Goal: Browse casually: Explore the website without a specific task or goal

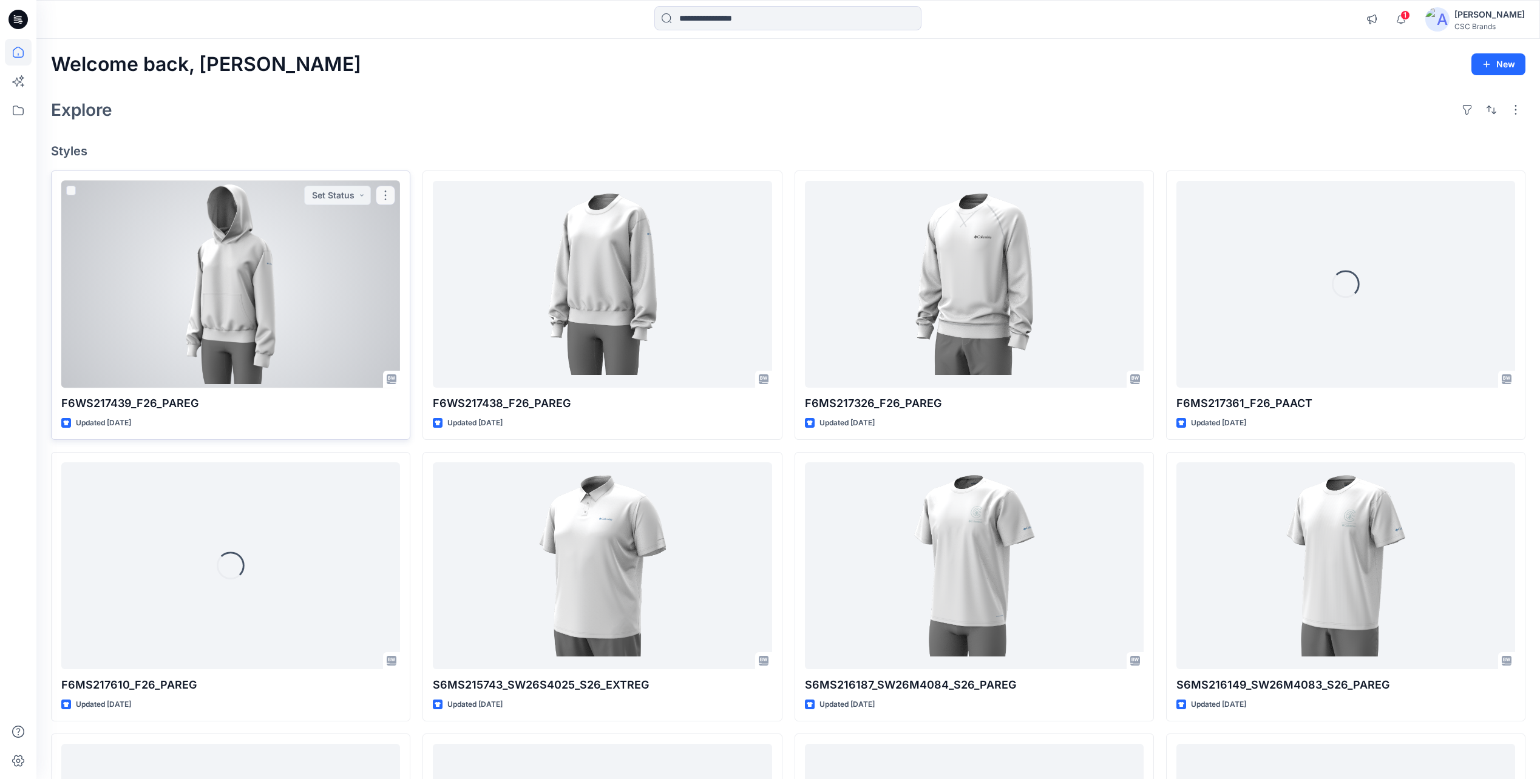
click at [308, 320] on div at bounding box center [230, 284] width 339 height 207
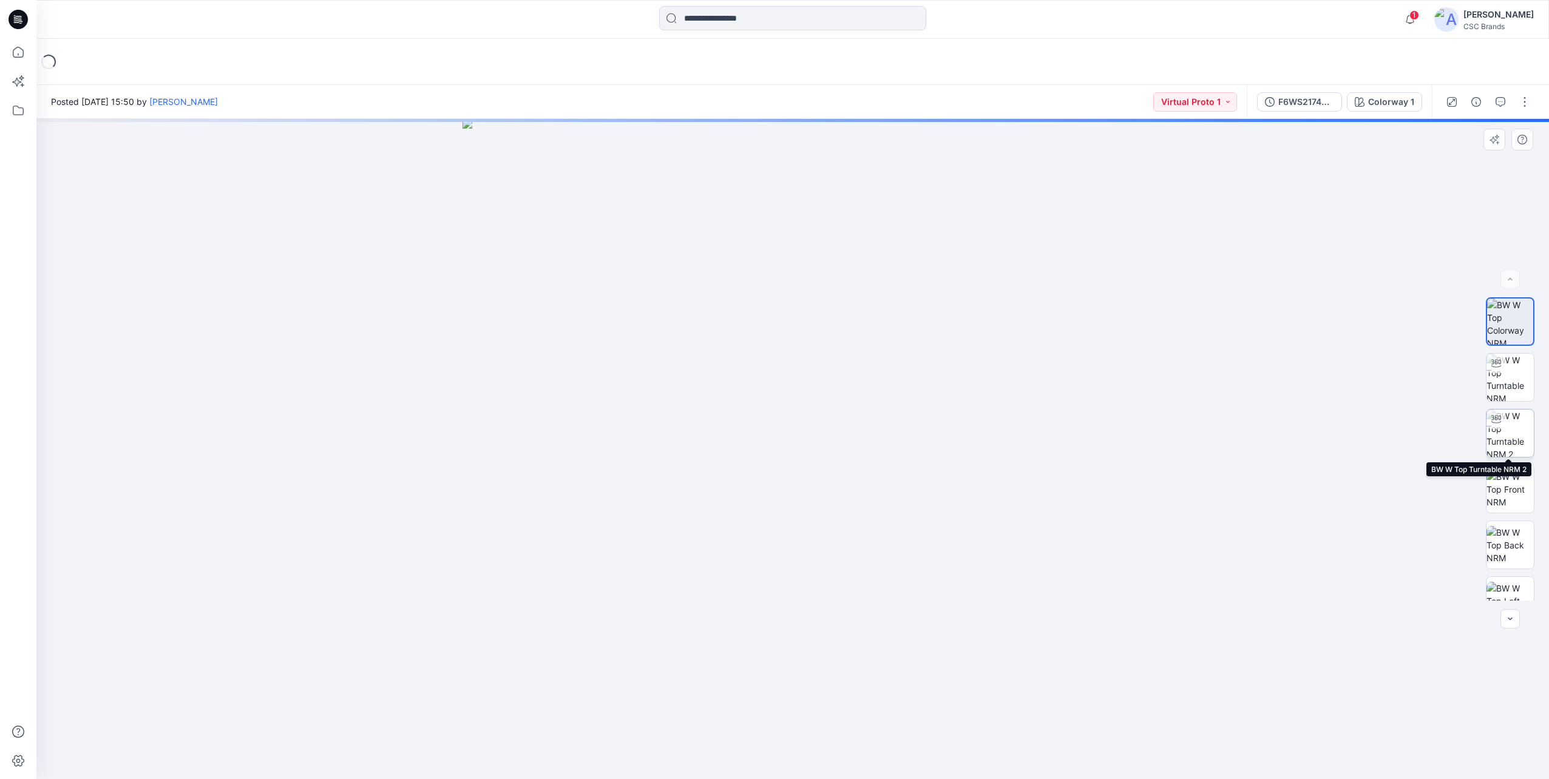
click at [1508, 429] on img at bounding box center [1509, 433] width 47 height 47
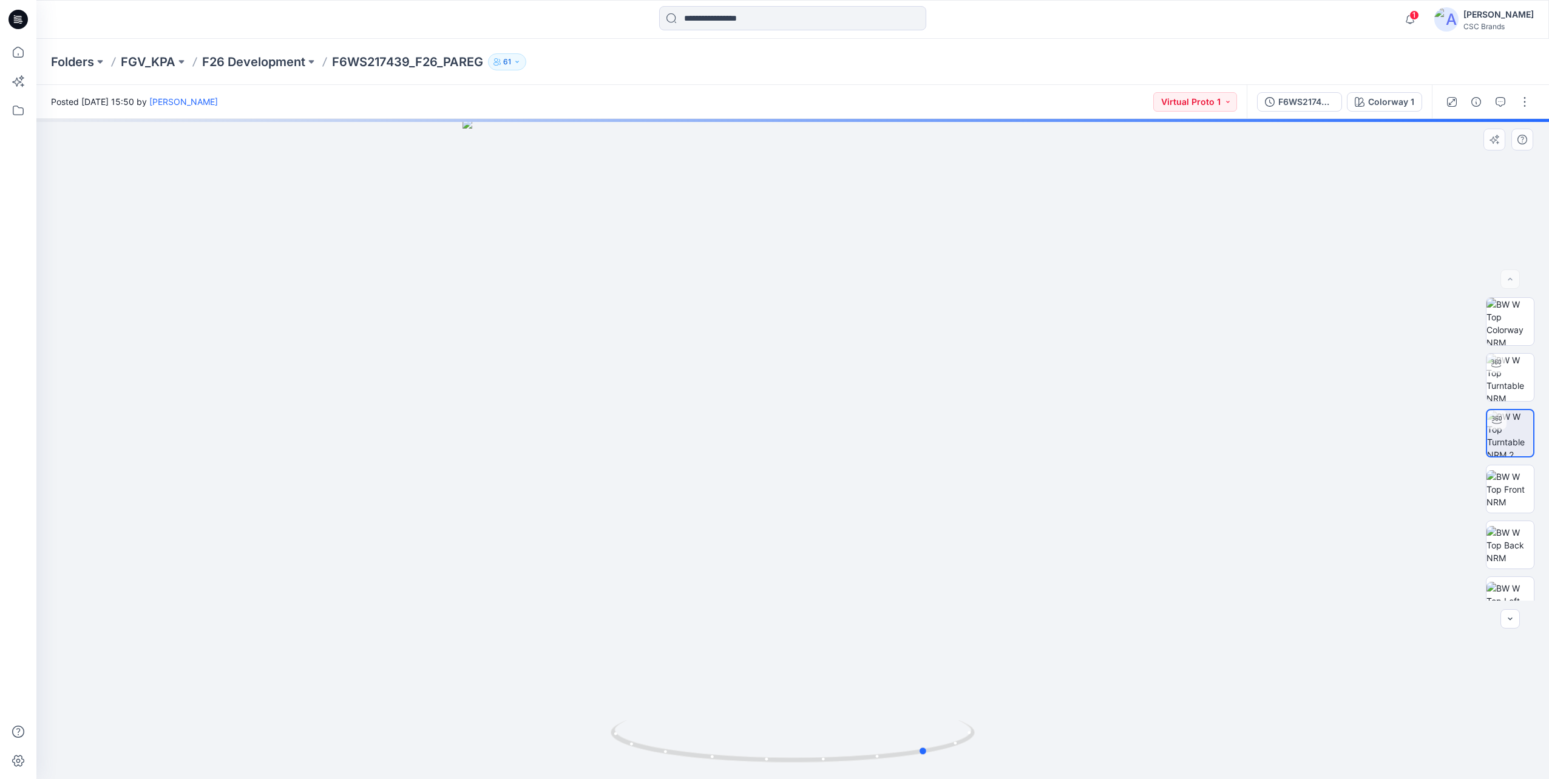
drag, startPoint x: 1033, startPoint y: 569, endPoint x: 779, endPoint y: 558, distance: 254.5
click at [779, 558] on div at bounding box center [792, 449] width 1512 height 660
drag, startPoint x: 802, startPoint y: 558, endPoint x: 862, endPoint y: 559, distance: 60.7
click at [833, 563] on div at bounding box center [792, 449] width 1512 height 660
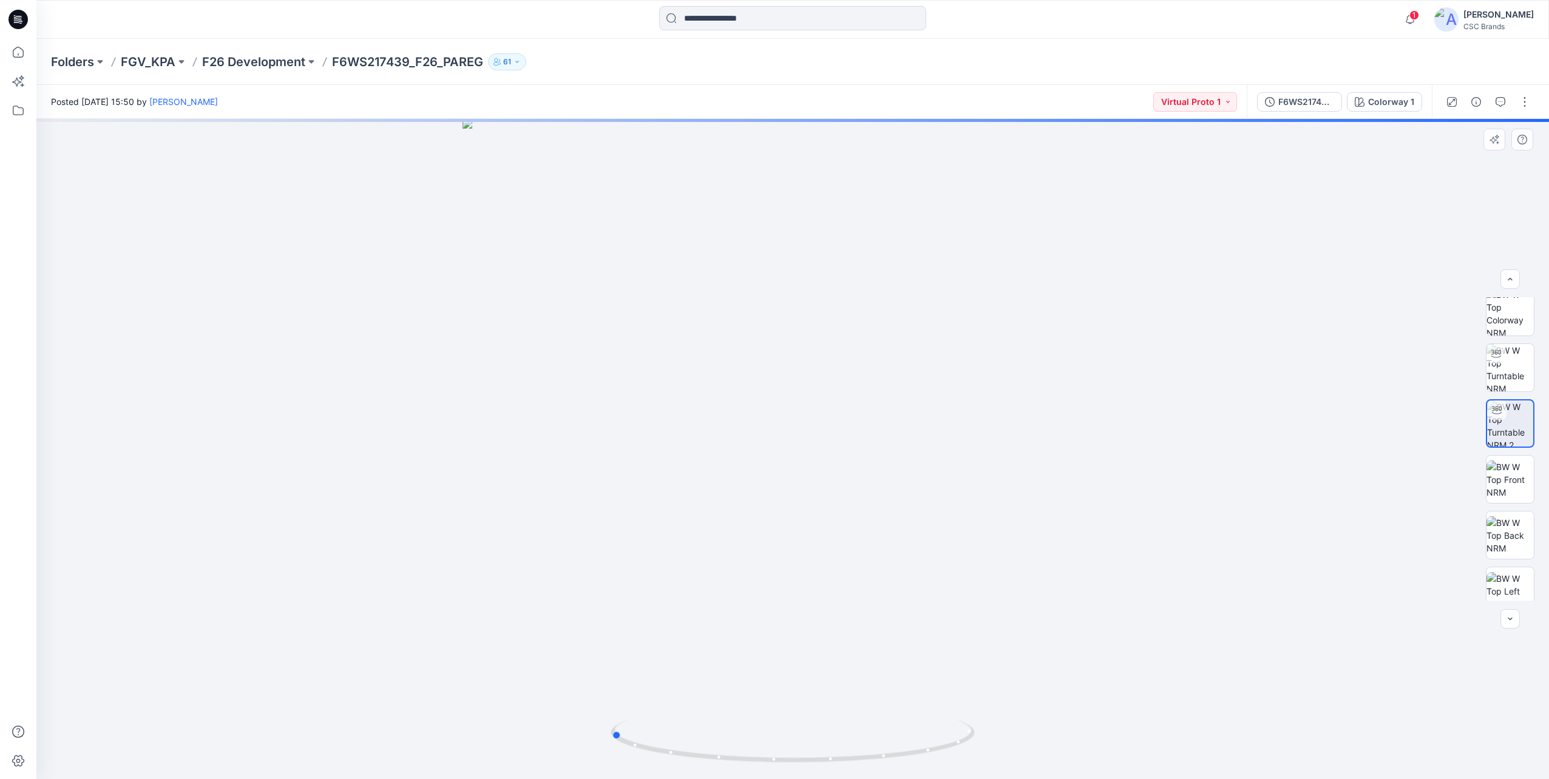
drag, startPoint x: 959, startPoint y: 405, endPoint x: 925, endPoint y: 349, distance: 65.9
click at [949, 348] on div at bounding box center [792, 449] width 1512 height 660
drag, startPoint x: 839, startPoint y: 394, endPoint x: 819, endPoint y: 521, distance: 128.3
click at [819, 521] on div at bounding box center [792, 449] width 1512 height 660
drag, startPoint x: 795, startPoint y: 422, endPoint x: 799, endPoint y: 549, distance: 126.9
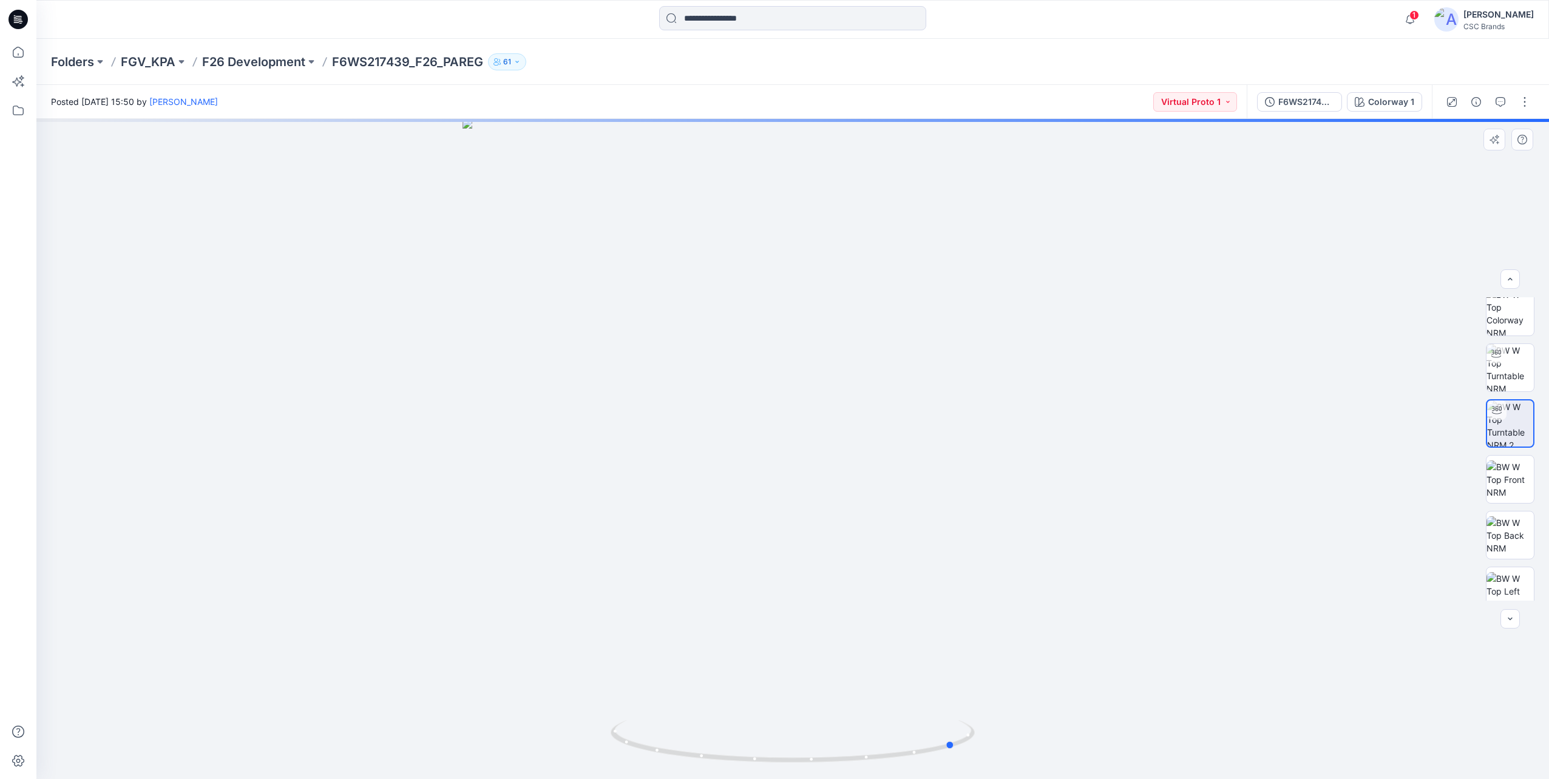
click at [799, 549] on div at bounding box center [792, 449] width 1512 height 660
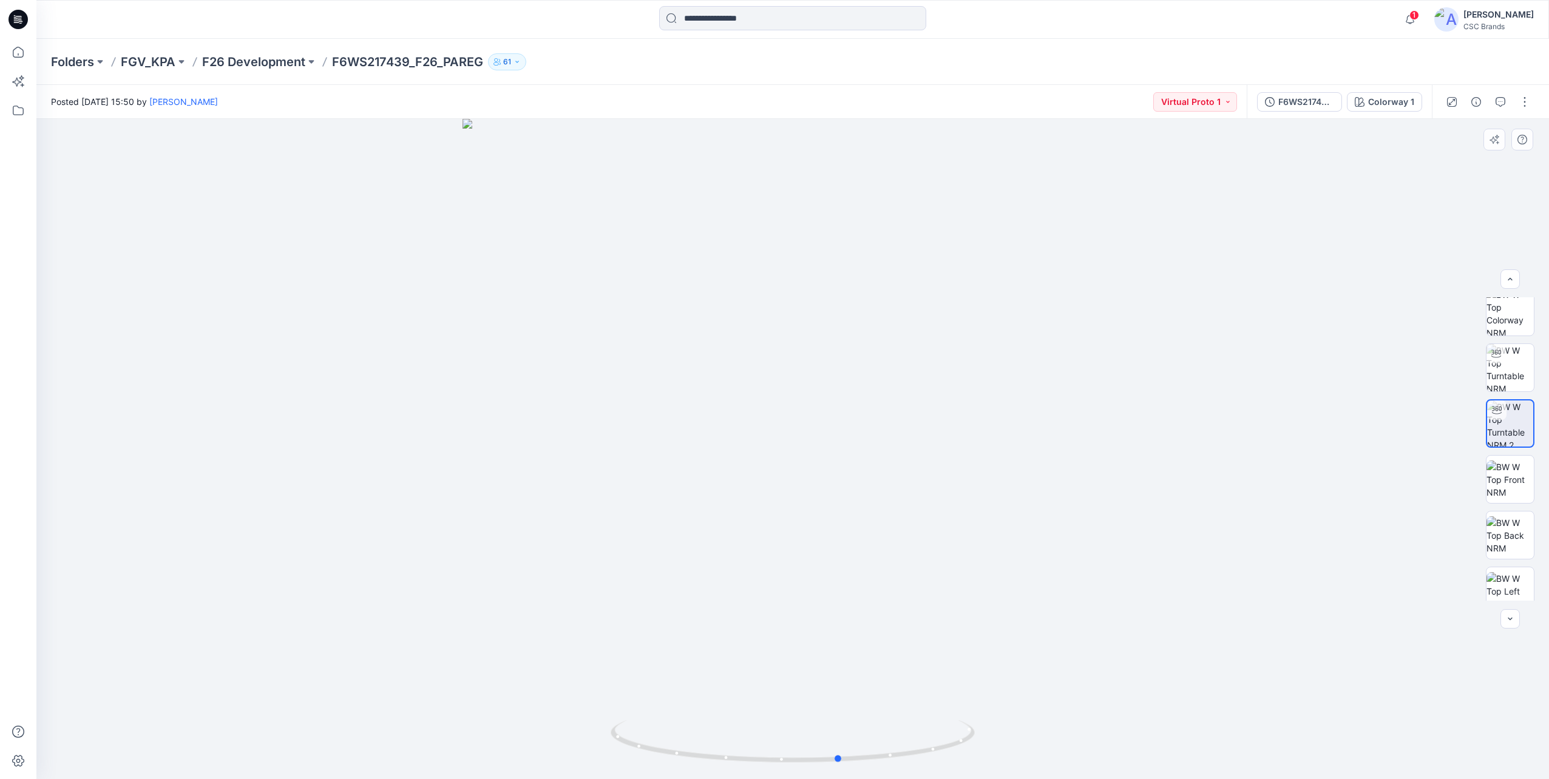
drag, startPoint x: 909, startPoint y: 723, endPoint x: 446, endPoint y: 682, distance: 464.4
click at [446, 682] on div at bounding box center [792, 449] width 1512 height 660
drag, startPoint x: 915, startPoint y: 709, endPoint x: 801, endPoint y: 713, distance: 114.8
click at [801, 713] on div at bounding box center [792, 449] width 1512 height 660
drag, startPoint x: 892, startPoint y: 719, endPoint x: 878, endPoint y: 723, distance: 14.0
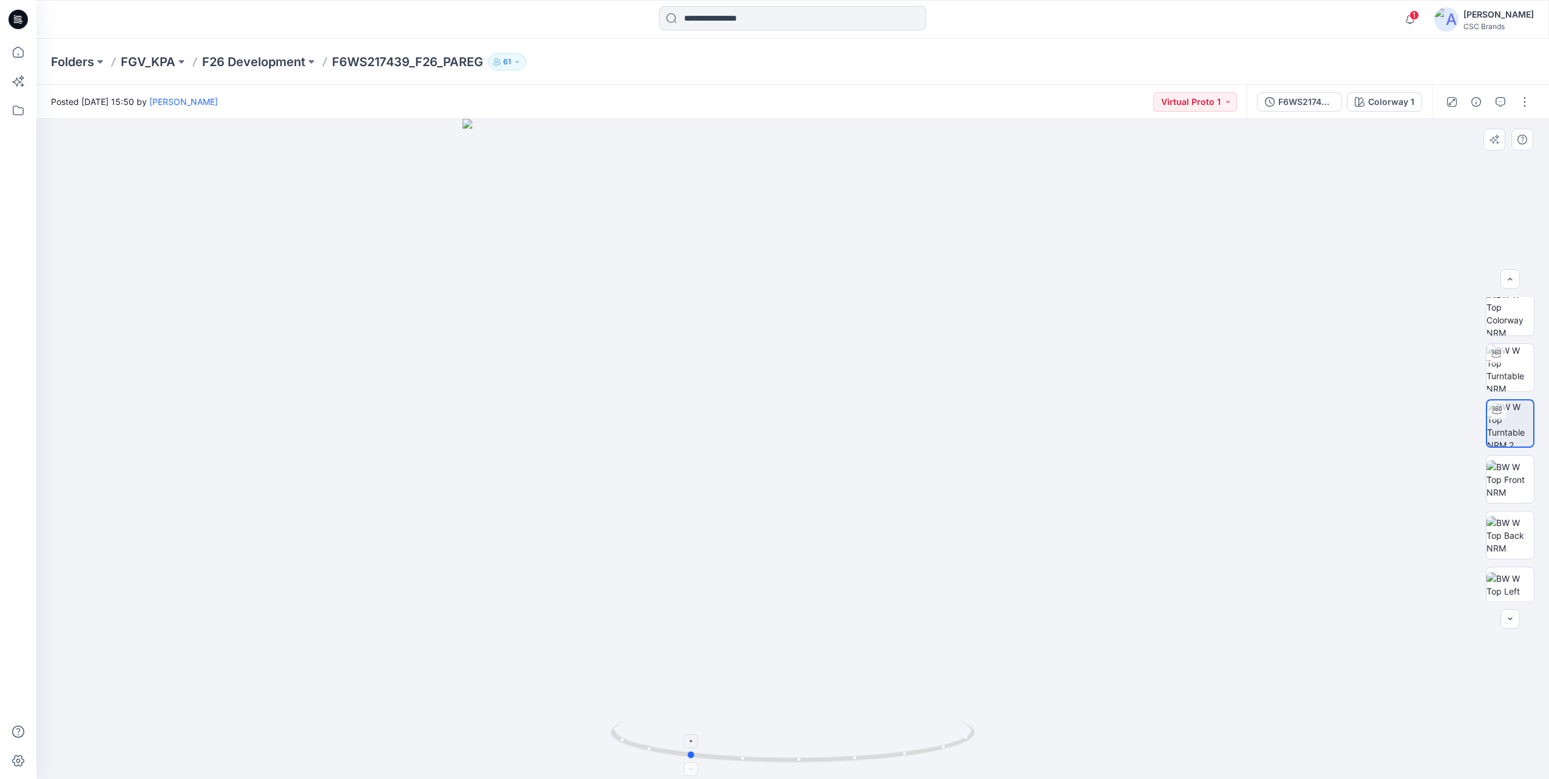
click at [858, 723] on div at bounding box center [792, 449] width 1512 height 660
drag, startPoint x: 839, startPoint y: 719, endPoint x: 847, endPoint y: 716, distance: 8.3
click at [807, 717] on div at bounding box center [792, 449] width 1512 height 660
drag, startPoint x: 830, startPoint y: 716, endPoint x: 850, endPoint y: 715, distance: 20.1
click at [835, 715] on div at bounding box center [792, 449] width 1512 height 660
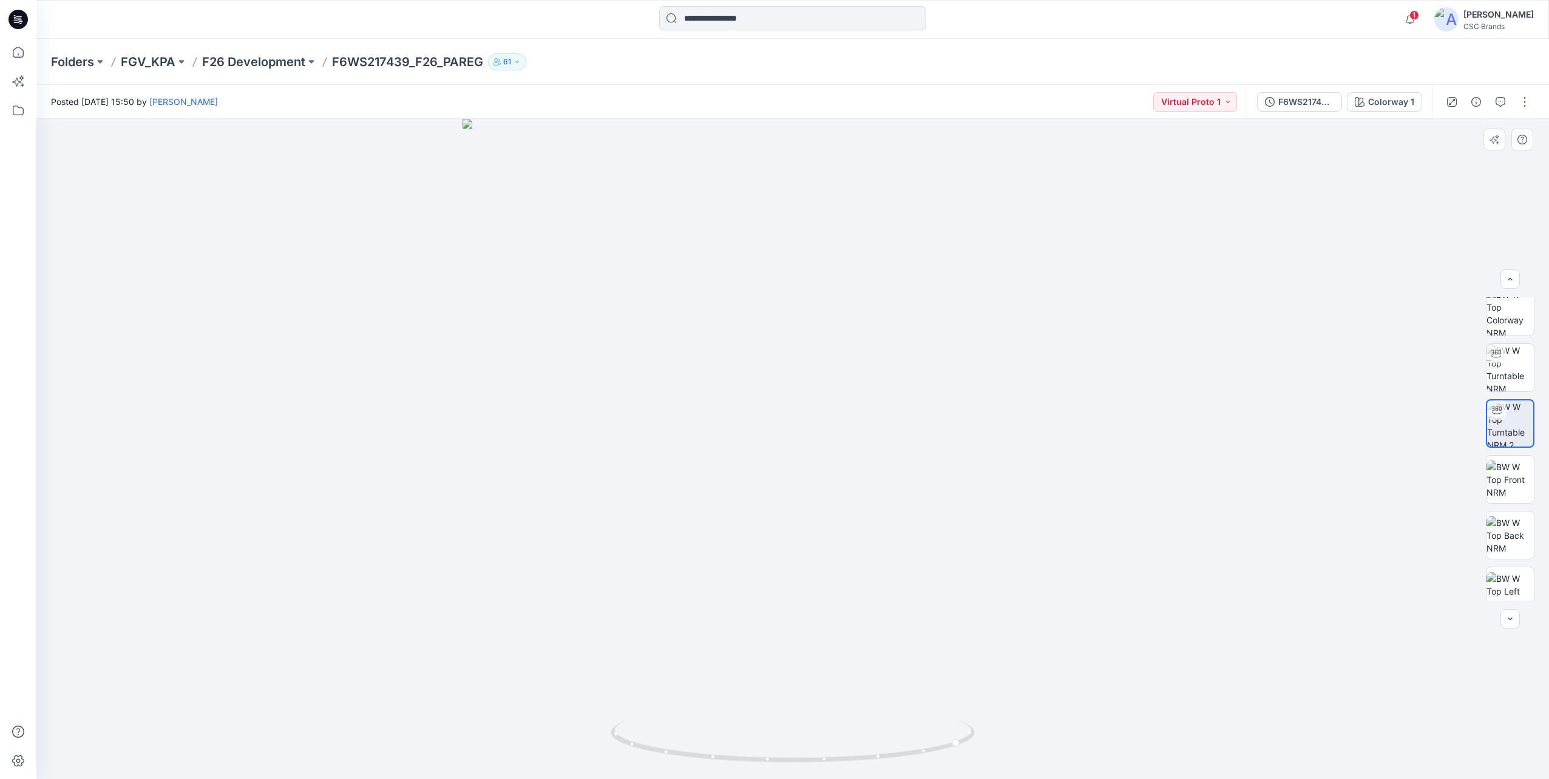
click at [858, 711] on div at bounding box center [792, 449] width 1512 height 660
click at [857, 706] on div at bounding box center [792, 449] width 1512 height 660
drag, startPoint x: 846, startPoint y: 705, endPoint x: 800, endPoint y: 702, distance: 46.2
click at [832, 704] on div at bounding box center [792, 449] width 1512 height 660
drag, startPoint x: 800, startPoint y: 702, endPoint x: 740, endPoint y: 692, distance: 60.4
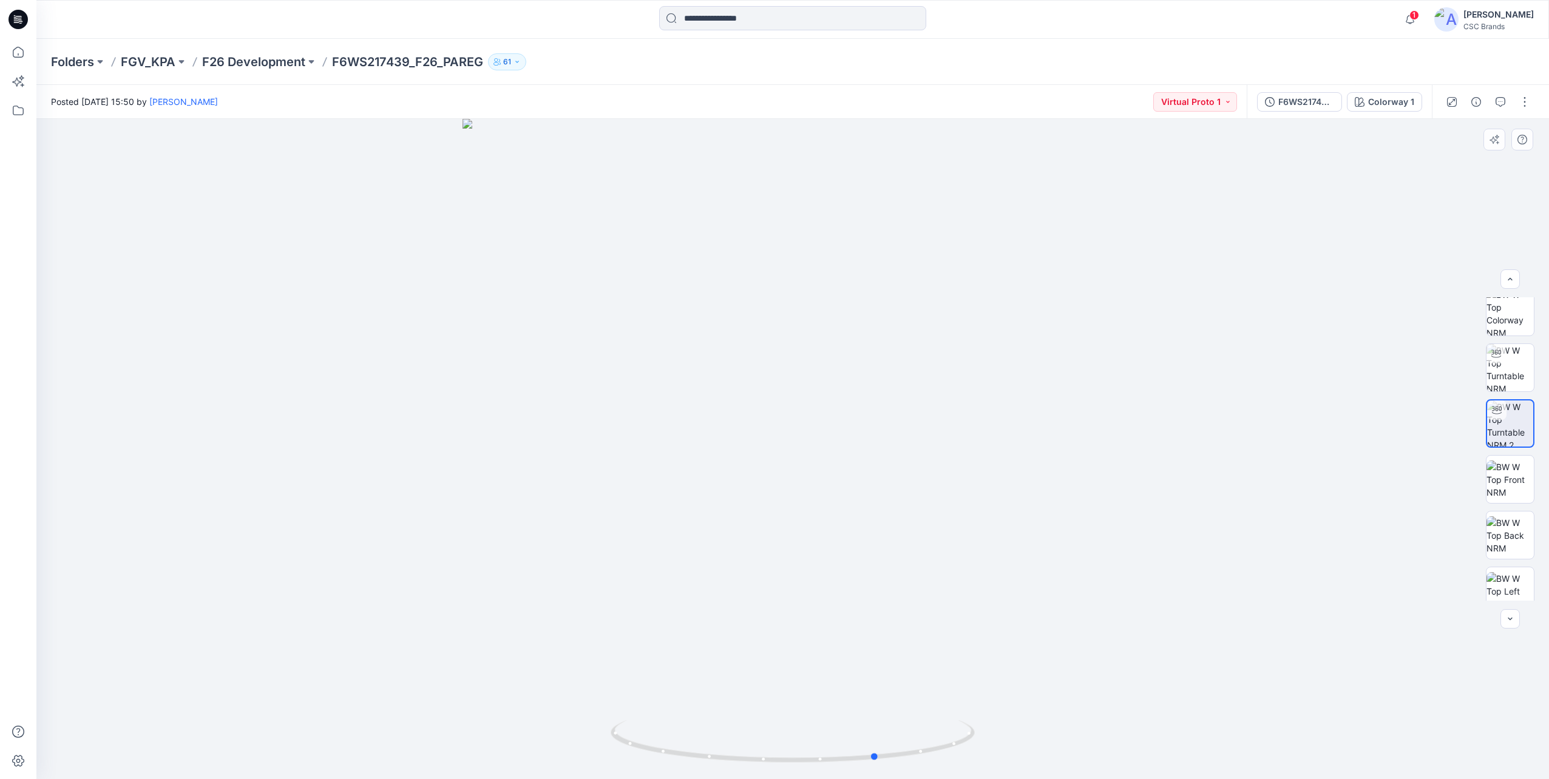
click at [740, 692] on div at bounding box center [792, 449] width 1512 height 660
